Goal: Task Accomplishment & Management: Manage account settings

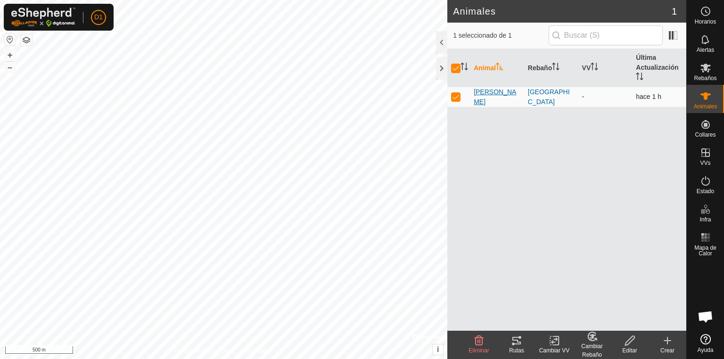
click at [494, 95] on span "[PERSON_NAME]" at bounding box center [497, 97] width 47 height 20
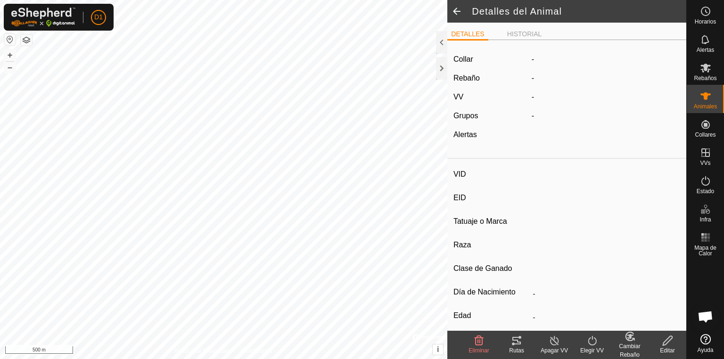
type input "[PERSON_NAME]"
type input "-"
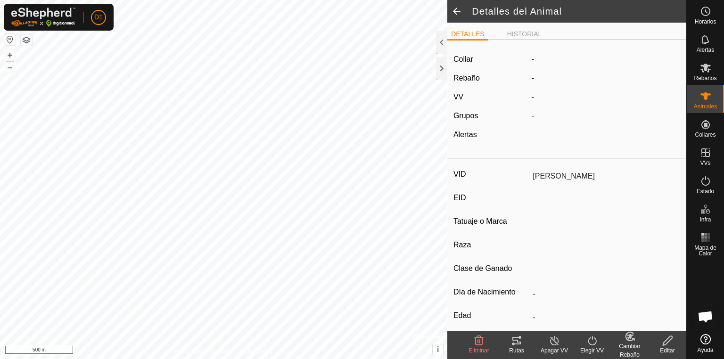
type input "0 kg"
type input "-"
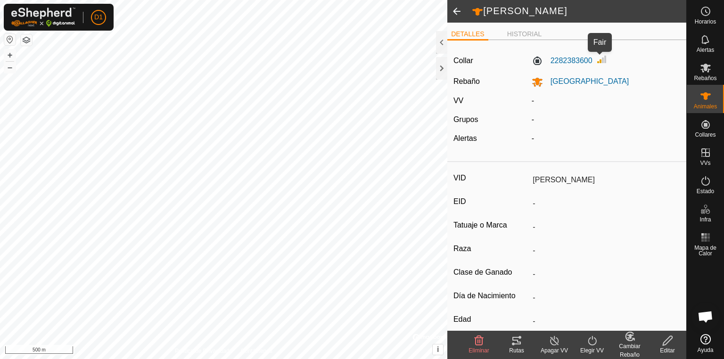
click at [599, 60] on img at bounding box center [601, 59] width 11 height 11
click at [524, 34] on li "HISTORIAL" at bounding box center [524, 34] width 42 height 11
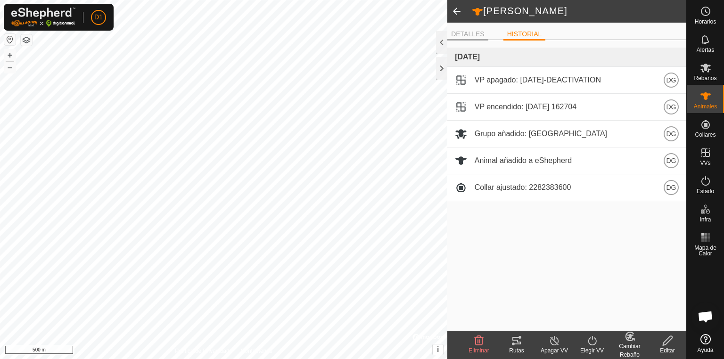
click at [465, 32] on li "DETALLES" at bounding box center [467, 34] width 41 height 11
